Goal: Find specific page/section: Find specific page/section

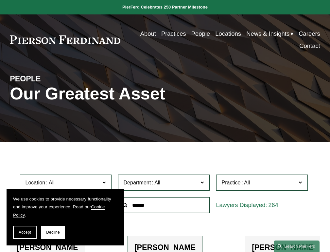
click at [25, 232] on span "Accept" at bounding box center [25, 232] width 12 height 5
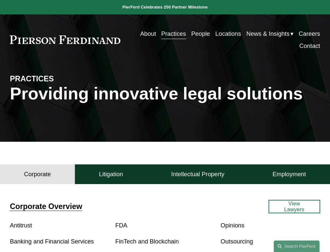
click at [111, 175] on h4 "Litigation" at bounding box center [111, 174] width 24 height 8
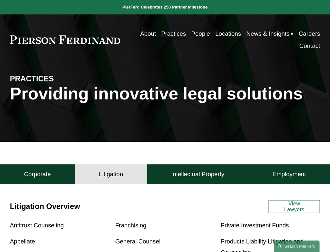
scroll to position [6, 0]
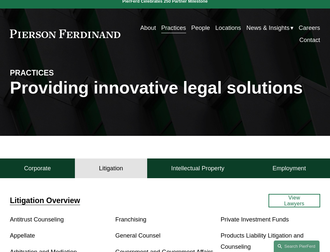
click at [262, 242] on p "Products Liability Litigation and Counseling" at bounding box center [271, 241] width 100 height 22
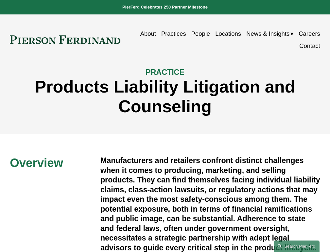
scroll to position [403, 0]
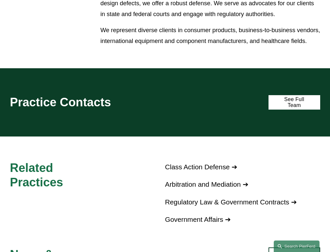
click at [294, 109] on link "See Full Team" at bounding box center [295, 102] width 52 height 14
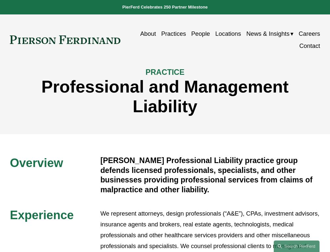
scroll to position [254, 0]
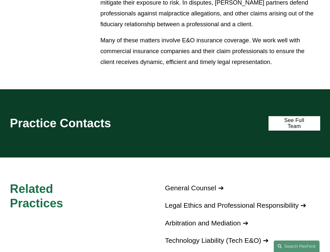
click at [294, 126] on link "See Full Team" at bounding box center [295, 123] width 52 height 14
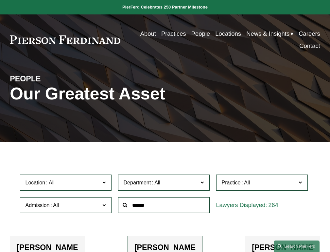
paste input "**********"
type input "**********"
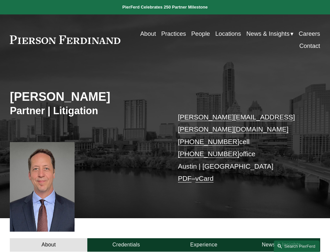
scroll to position [156, 0]
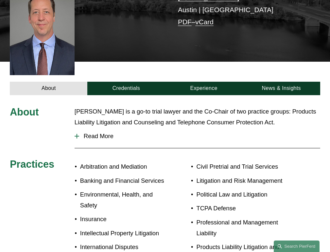
click at [197, 132] on span "Read More" at bounding box center [199, 135] width 241 height 7
